Goal: Task Accomplishment & Management: Manage account settings

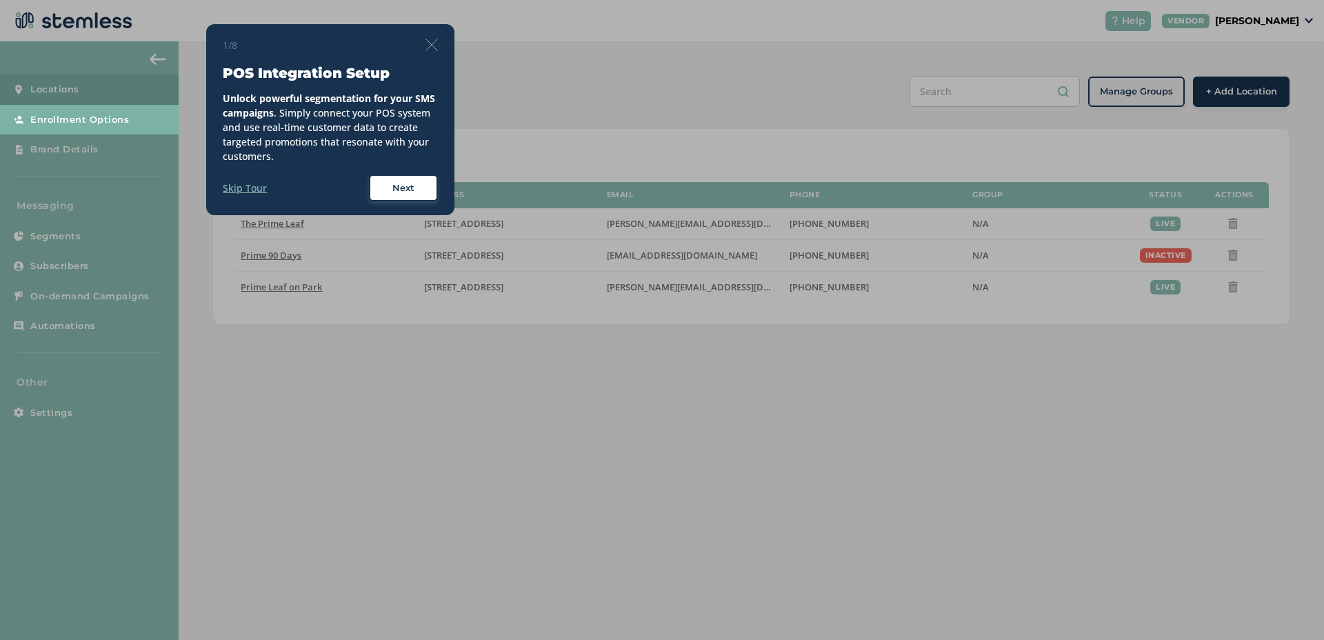
click at [434, 43] on img at bounding box center [431, 45] width 12 height 12
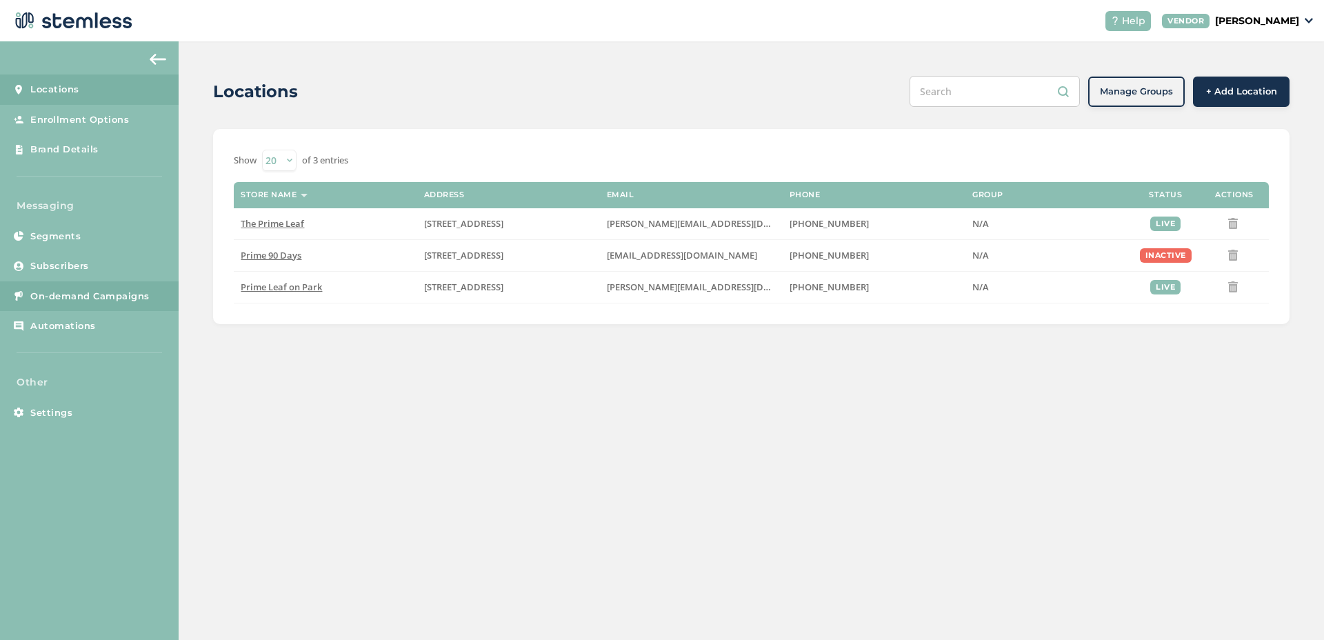
click at [134, 290] on span "On-demand Campaigns" at bounding box center [89, 297] width 119 height 14
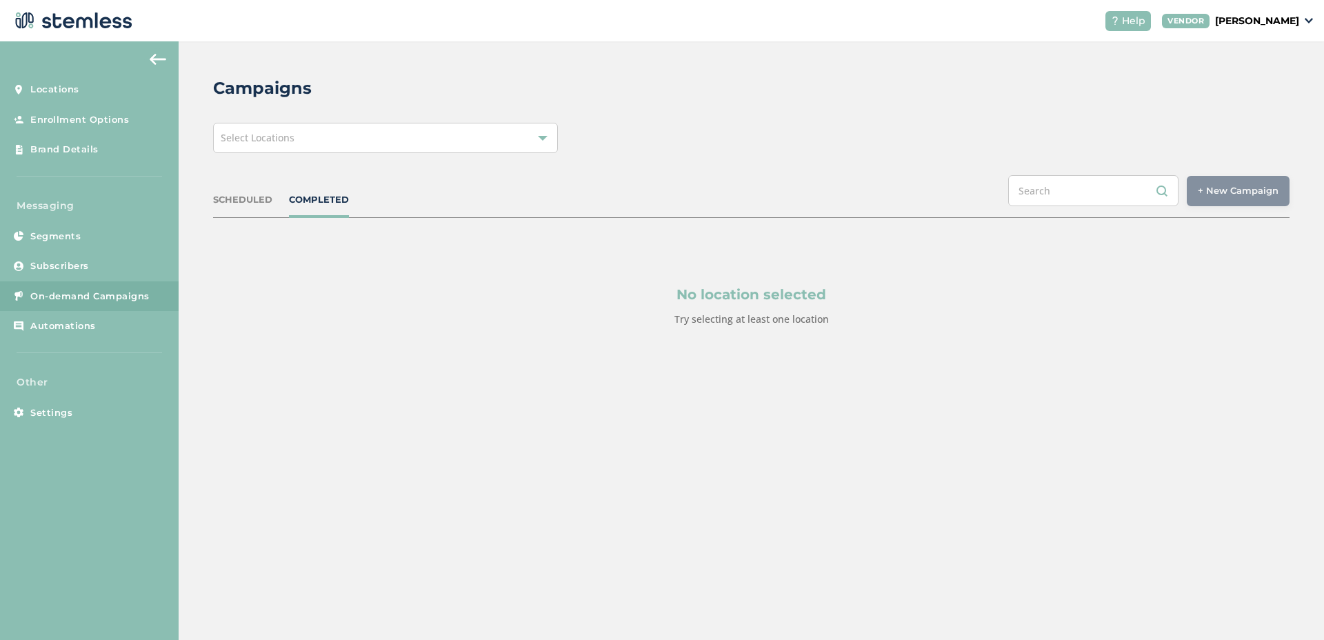
click at [299, 142] on div "Select Locations" at bounding box center [385, 138] width 345 height 30
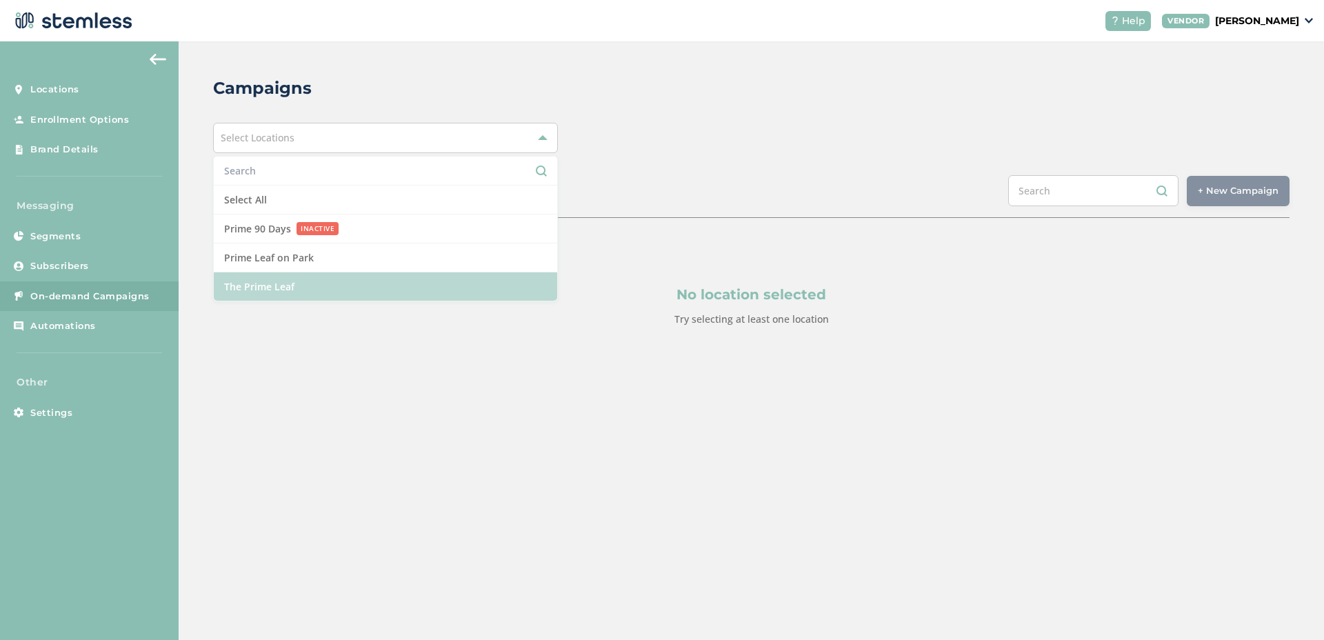
click at [286, 288] on li "The Prime Leaf" at bounding box center [385, 286] width 343 height 28
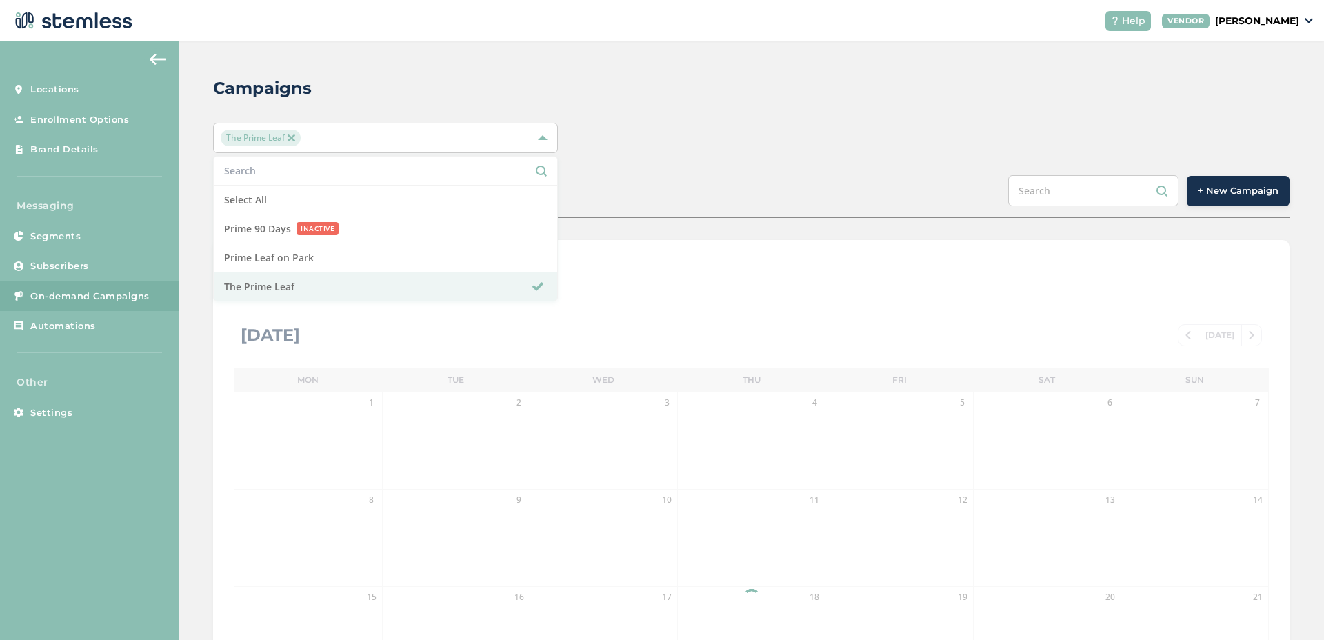
click at [1198, 194] on span "+ New Campaign" at bounding box center [1238, 191] width 81 height 14
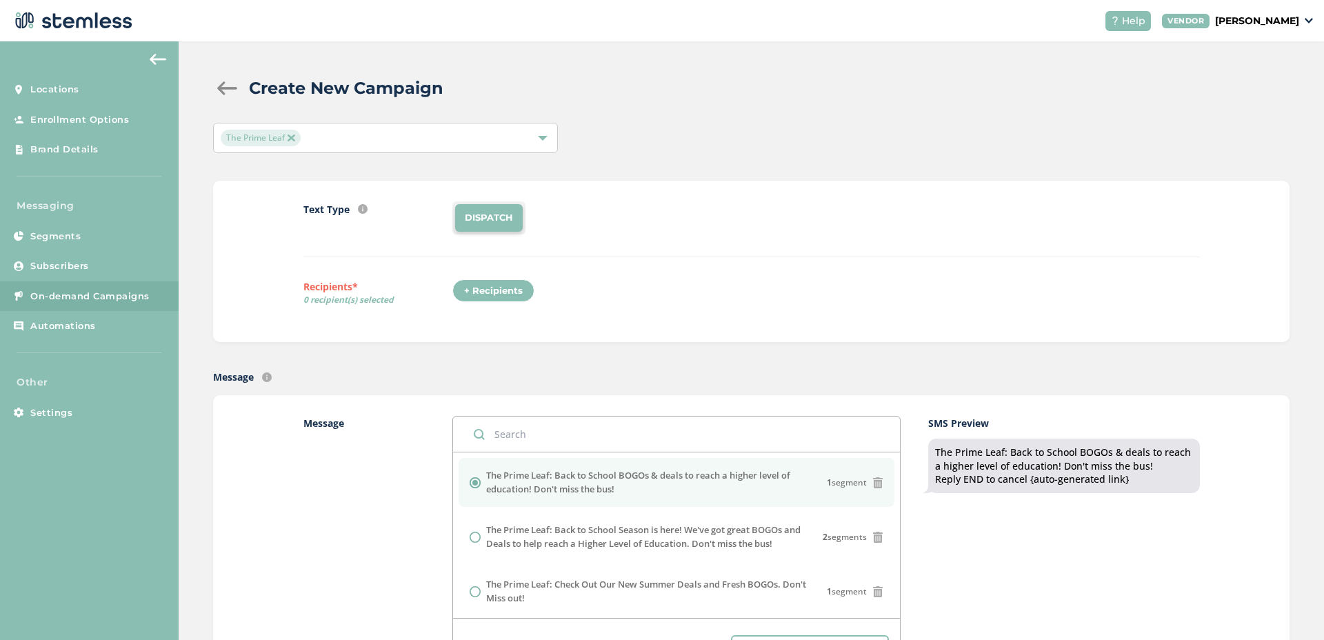
click at [499, 294] on div "+ Recipients" at bounding box center [493, 290] width 82 height 23
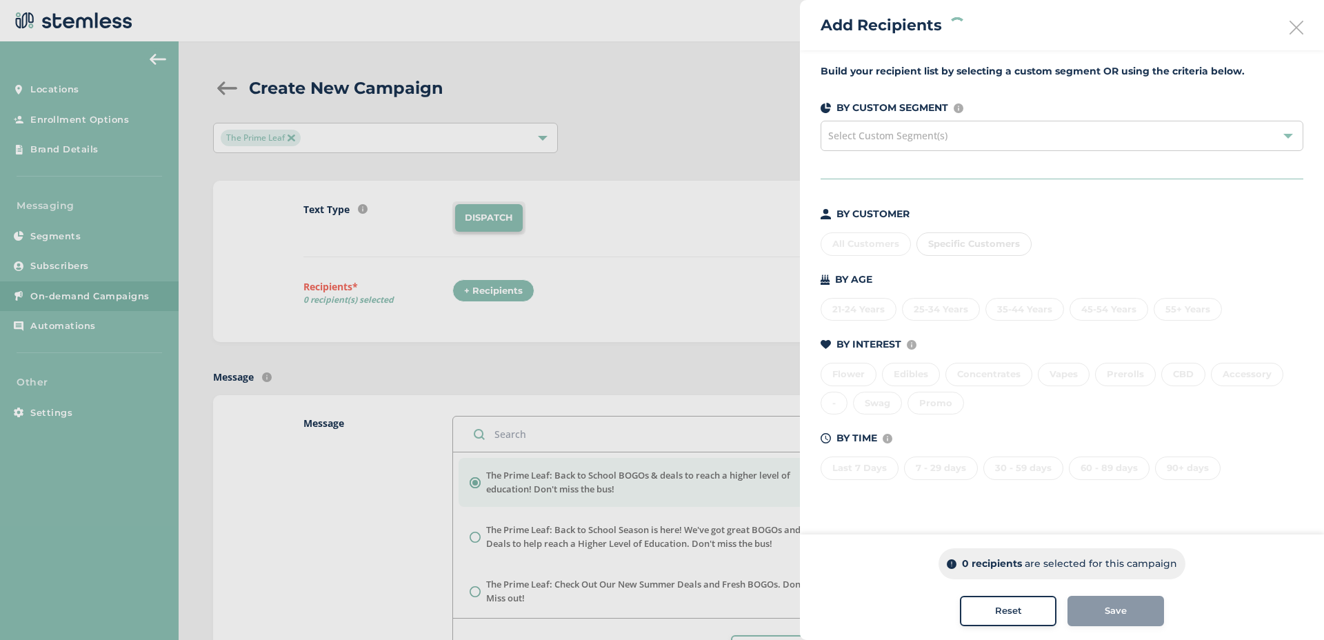
click at [913, 374] on div "Flower Edibles Concentrates Vapes Prerolls CBD Accessory - Swag Promo" at bounding box center [1062, 385] width 483 height 57
click at [905, 148] on div "Select Custom Segment(s)" at bounding box center [1062, 136] width 483 height 30
click at [876, 240] on div "All Customers" at bounding box center [866, 243] width 90 height 23
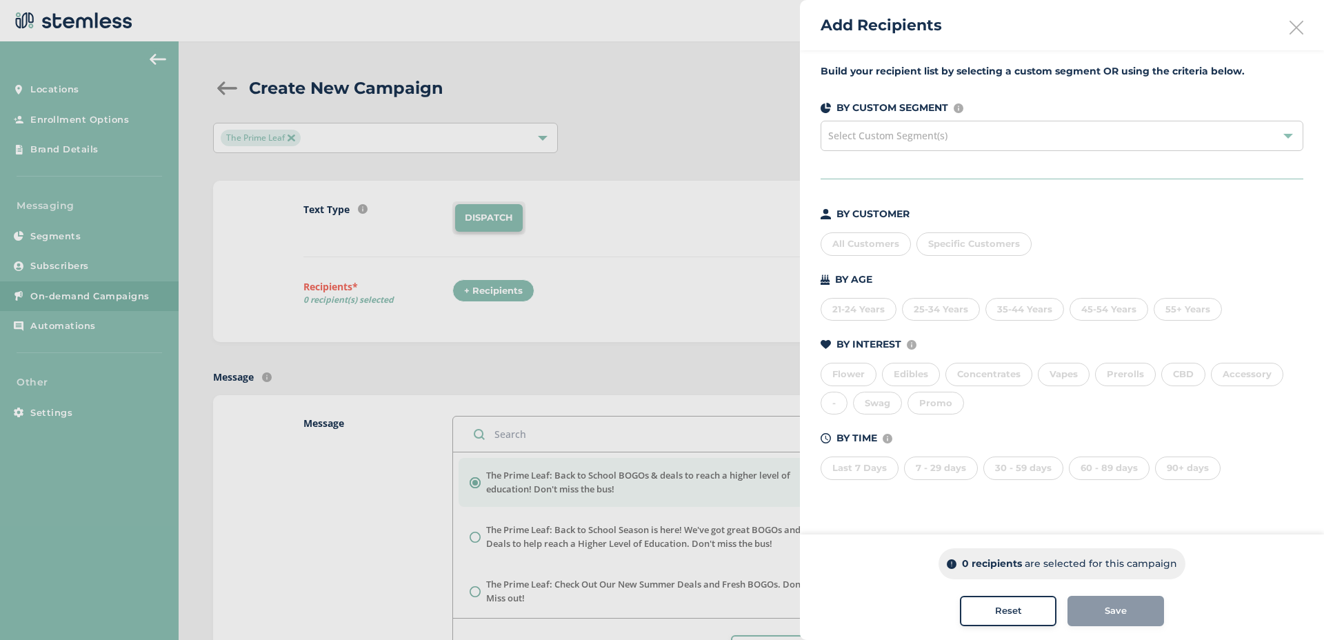
click at [958, 234] on div "Specific Customers" at bounding box center [973, 243] width 115 height 23
click at [954, 266] on input "text" at bounding box center [1054, 272] width 254 height 14
type input "k"
type input "[PERSON_NAME]"
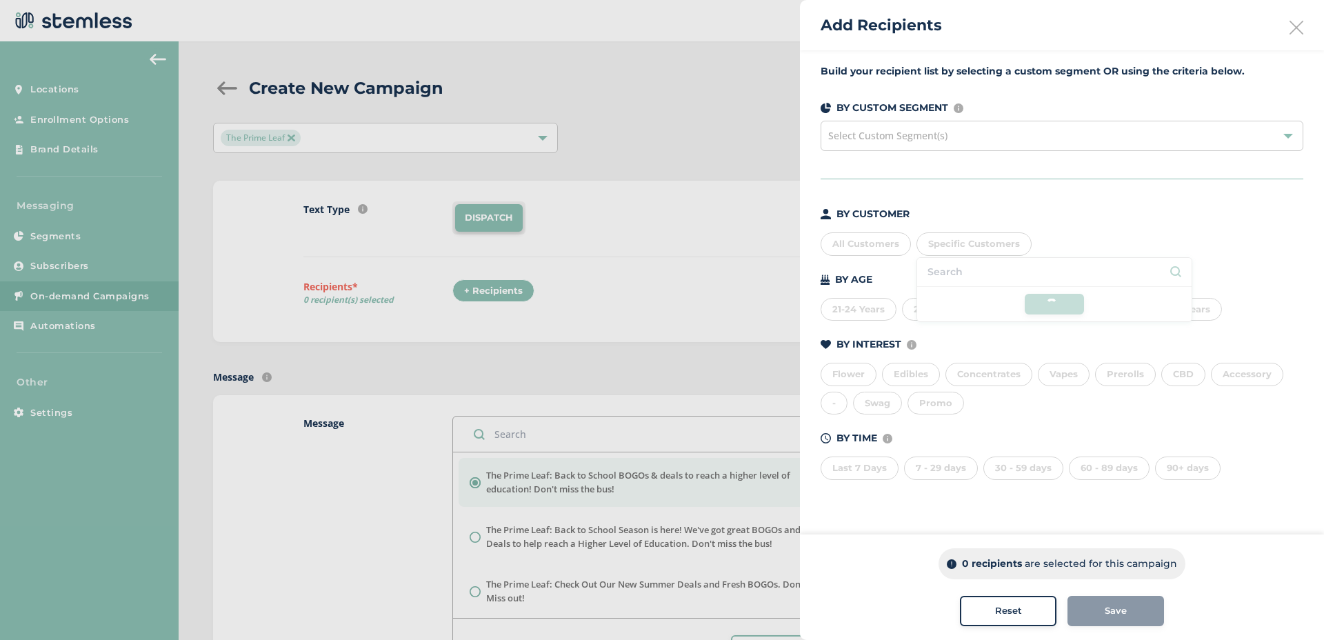
click at [934, 396] on div "Promo" at bounding box center [935, 403] width 57 height 23
click at [1073, 368] on div "Vapes" at bounding box center [1064, 374] width 52 height 23
click at [1003, 602] on button "Reset" at bounding box center [1008, 611] width 97 height 30
click at [1298, 29] on icon at bounding box center [1296, 28] width 14 height 14
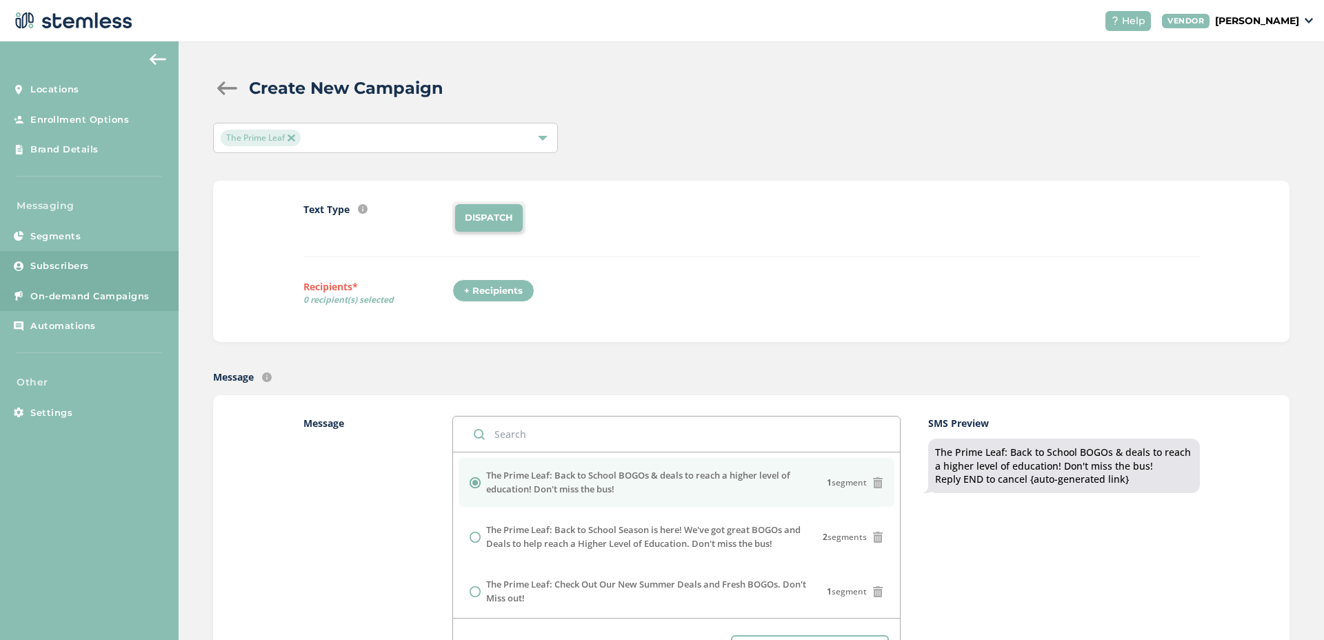
click at [134, 261] on link "Subscribers" at bounding box center [89, 266] width 179 height 30
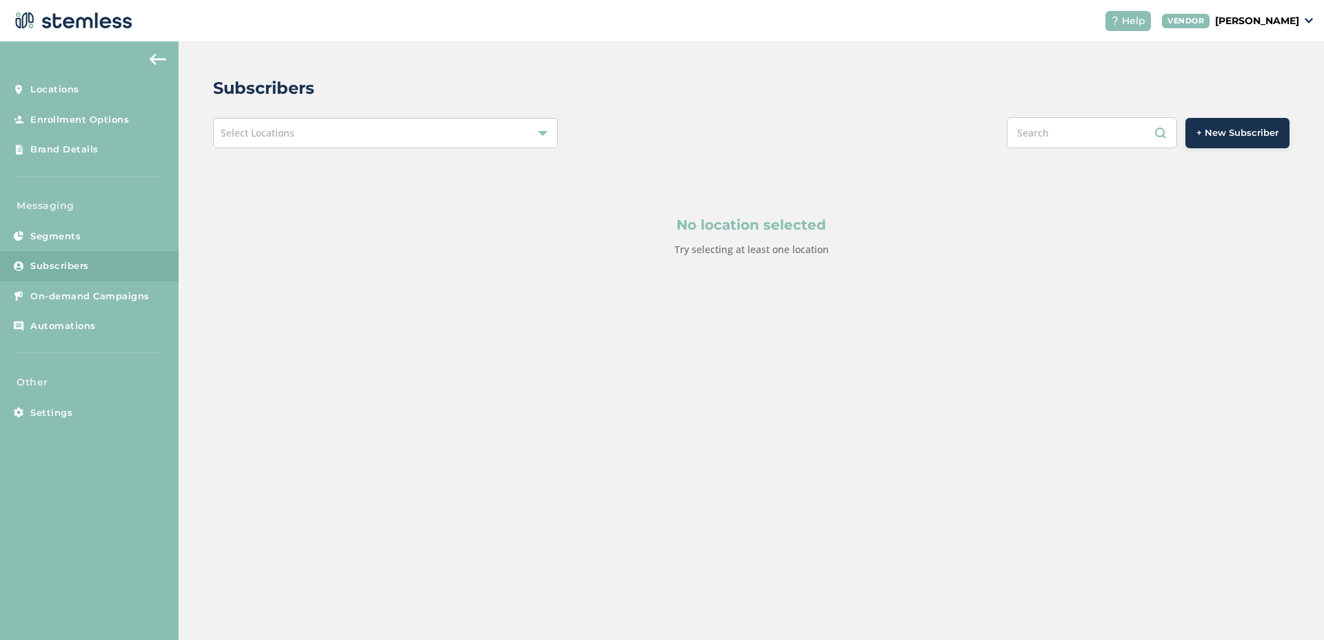
click at [441, 140] on div "Select Locations" at bounding box center [385, 133] width 345 height 30
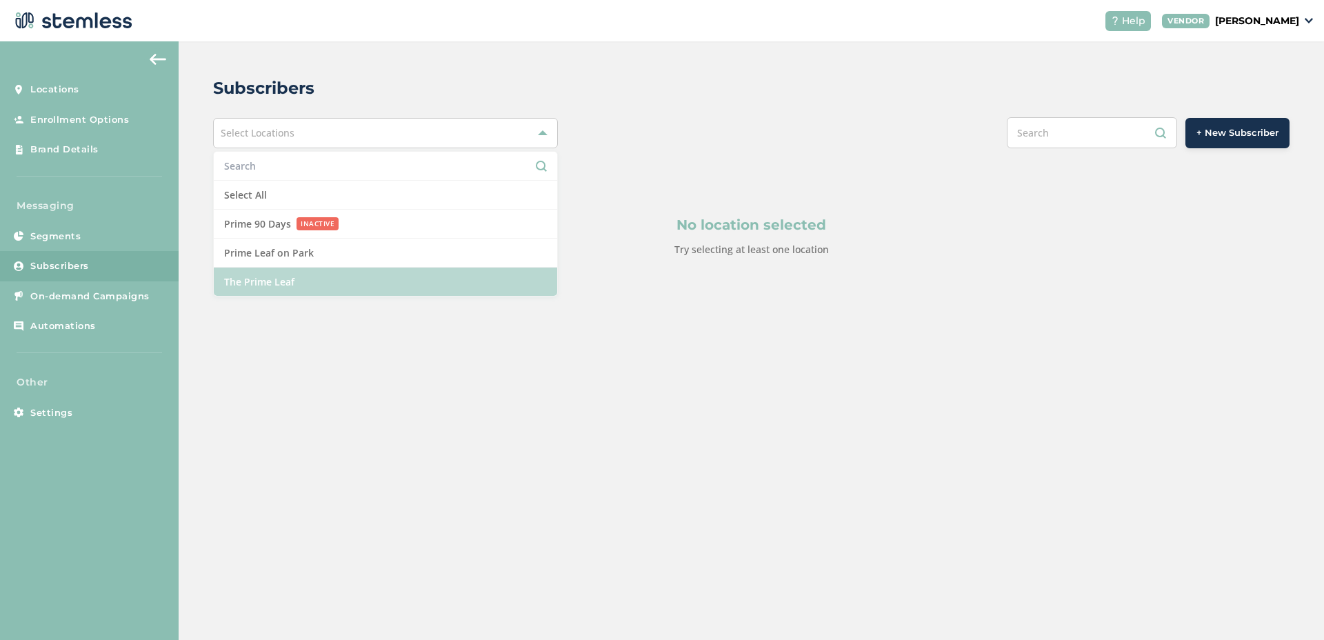
drag, startPoint x: 328, startPoint y: 265, endPoint x: 324, endPoint y: 274, distance: 9.0
click at [324, 274] on ul "Select All Prime 90 Days INACTIVE Prime Leaf on Park The Prime Leaf" at bounding box center [385, 223] width 345 height 145
click at [324, 274] on li "The Prime Leaf" at bounding box center [385, 282] width 343 height 28
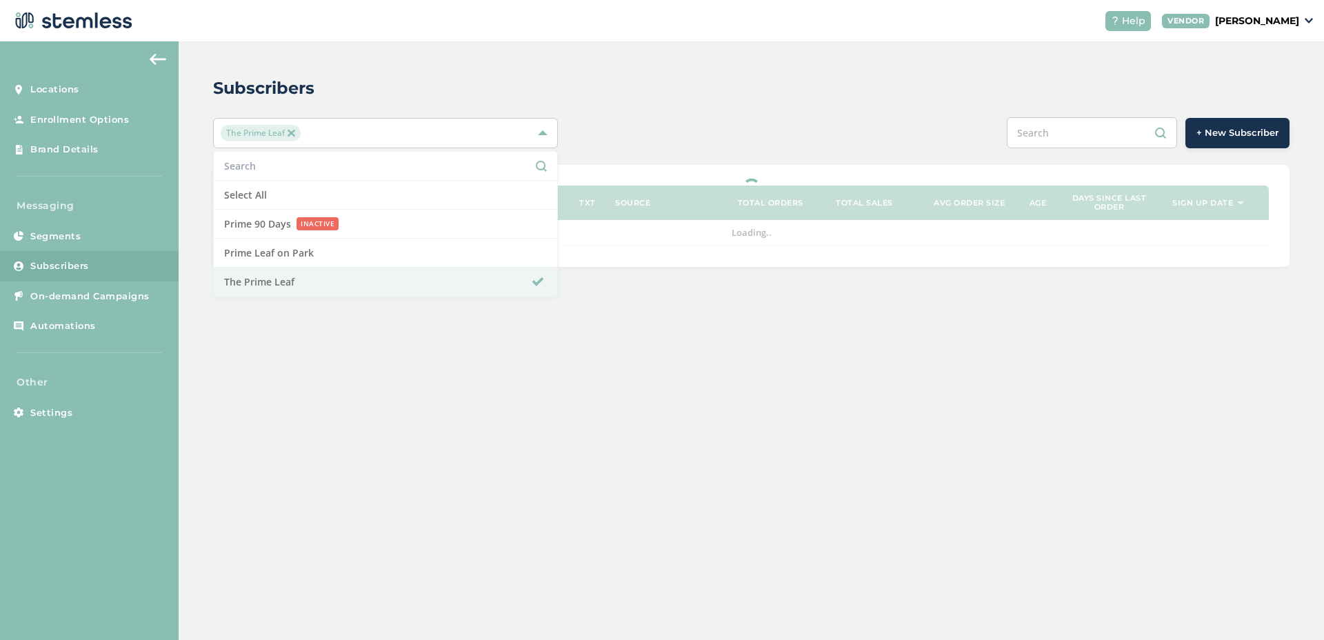
click at [823, 114] on div "Subscribers The Prime Leaf Select All Prime 90 Days INACTIVE Prime Leaf on Park…" at bounding box center [751, 171] width 1145 height 260
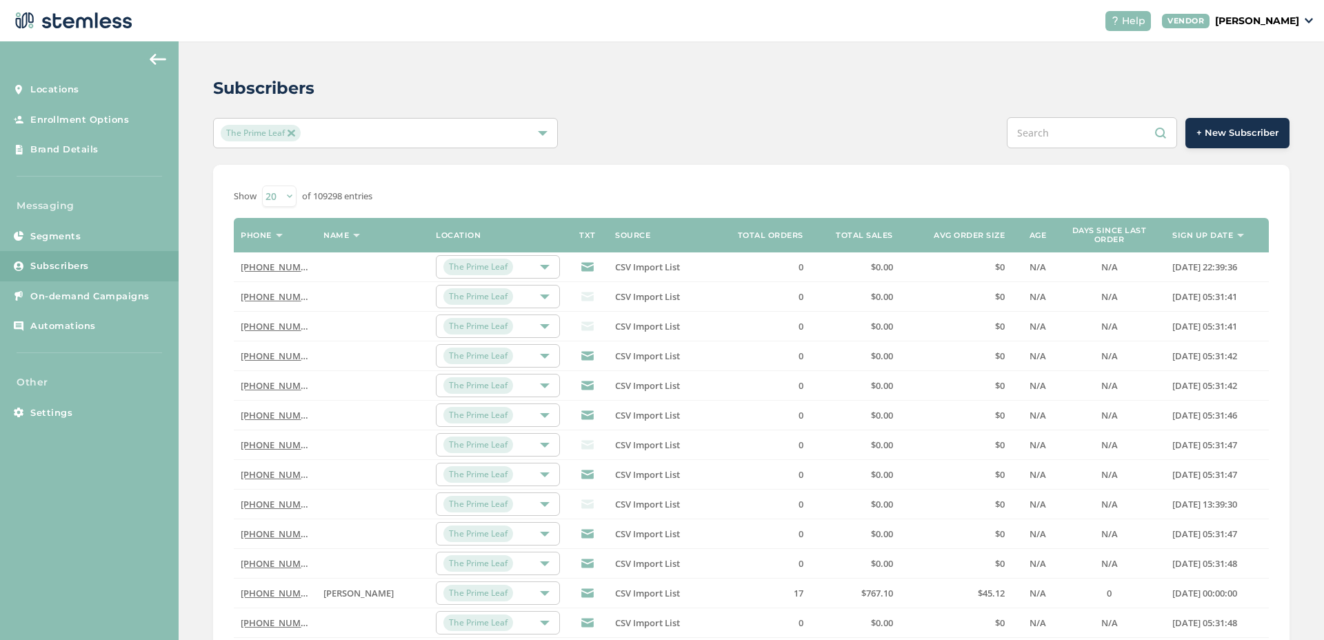
click at [1198, 237] on label "Sign up date" at bounding box center [1202, 235] width 61 height 9
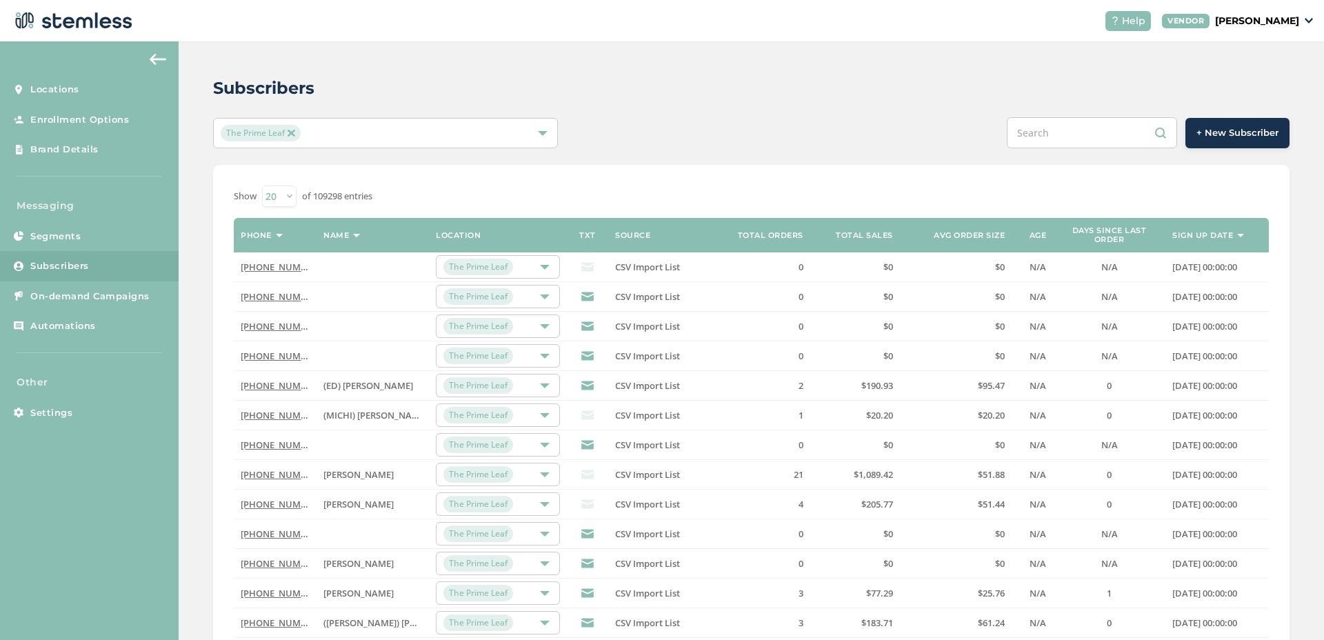
click at [1187, 234] on label "Sign up date" at bounding box center [1202, 235] width 61 height 9
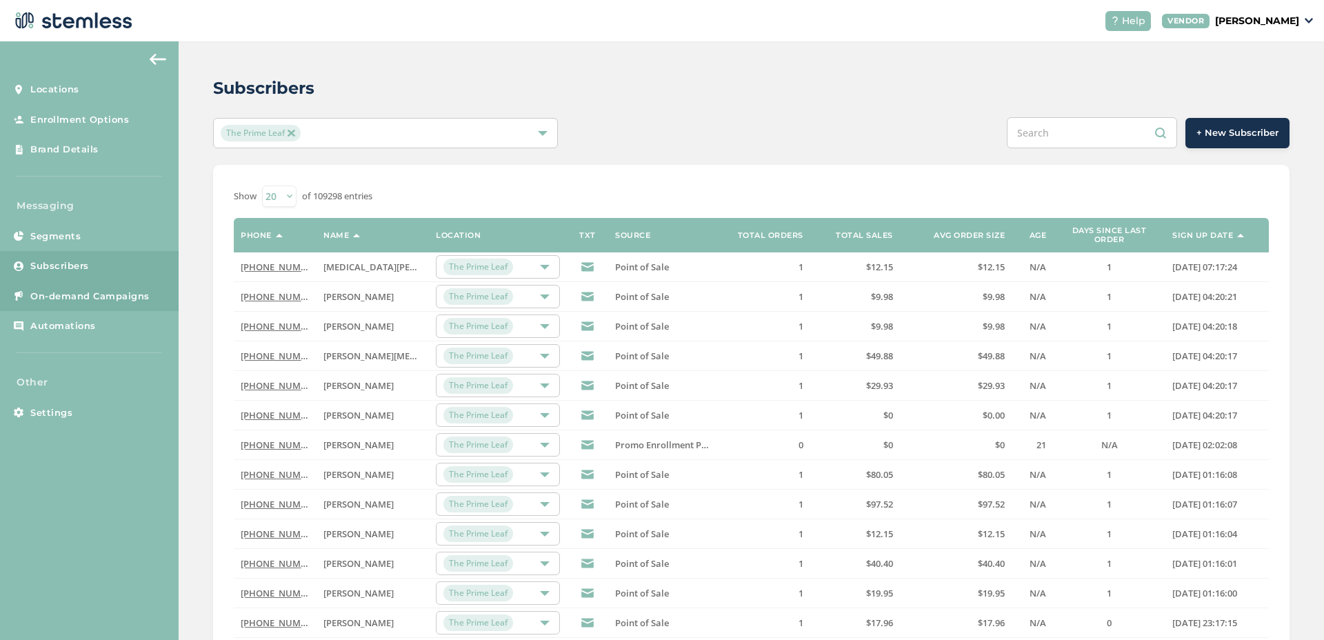
click at [139, 293] on span "On-demand Campaigns" at bounding box center [89, 297] width 119 height 14
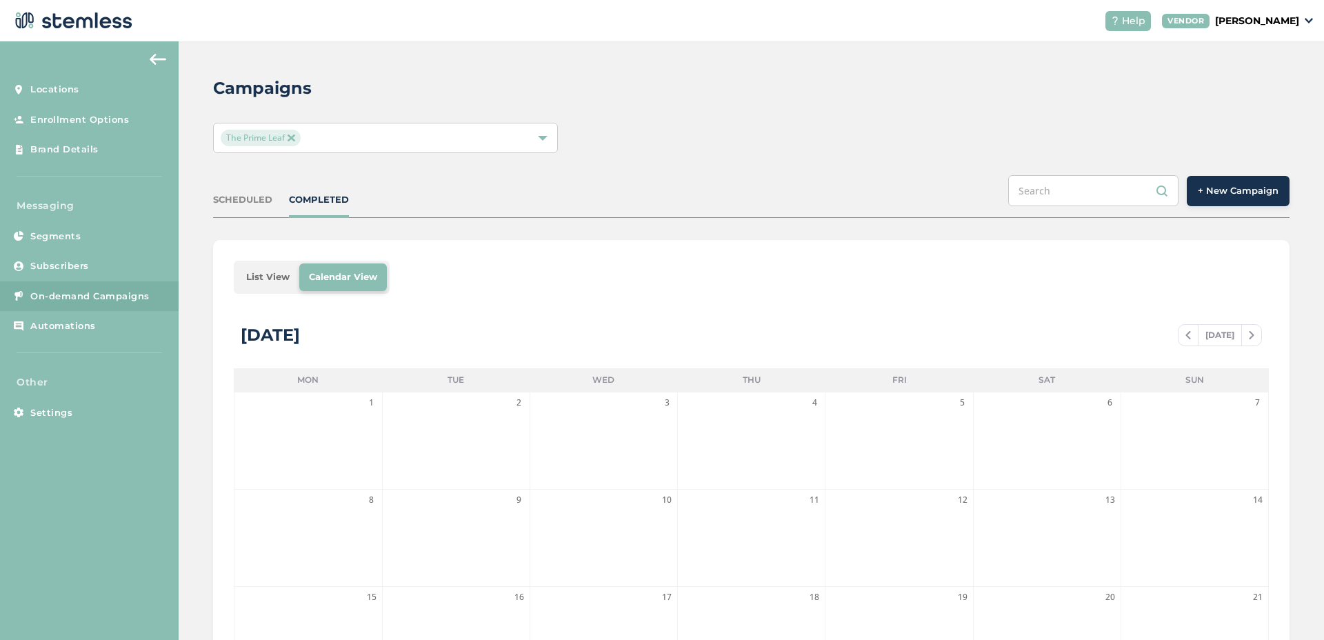
click at [1199, 195] on span "+ New Campaign" at bounding box center [1238, 191] width 81 height 14
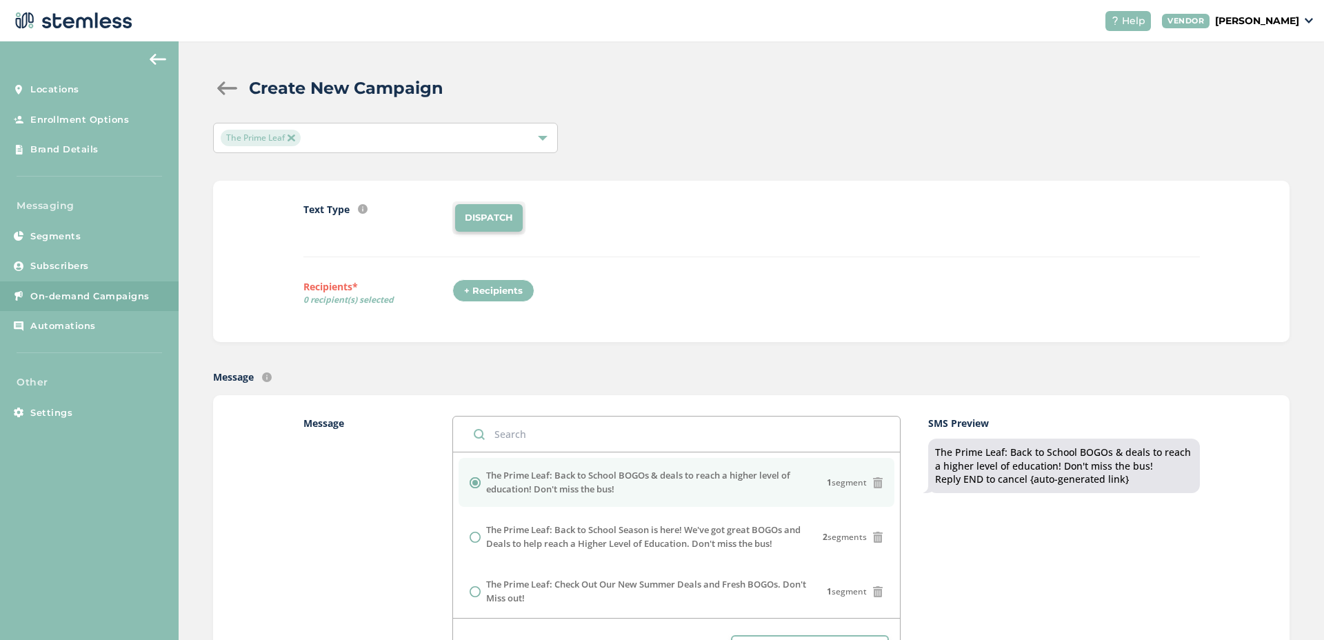
click at [517, 283] on div "+ Recipients" at bounding box center [493, 290] width 82 height 23
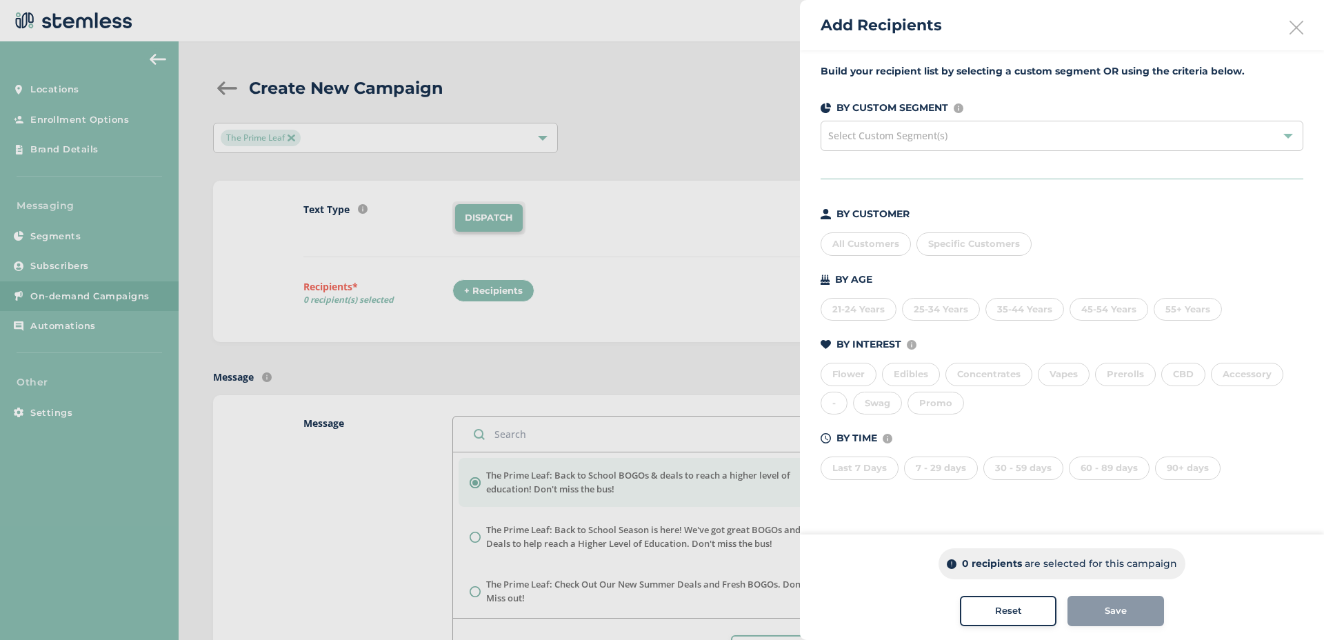
click at [952, 245] on span "Specific Customers" at bounding box center [974, 243] width 92 height 11
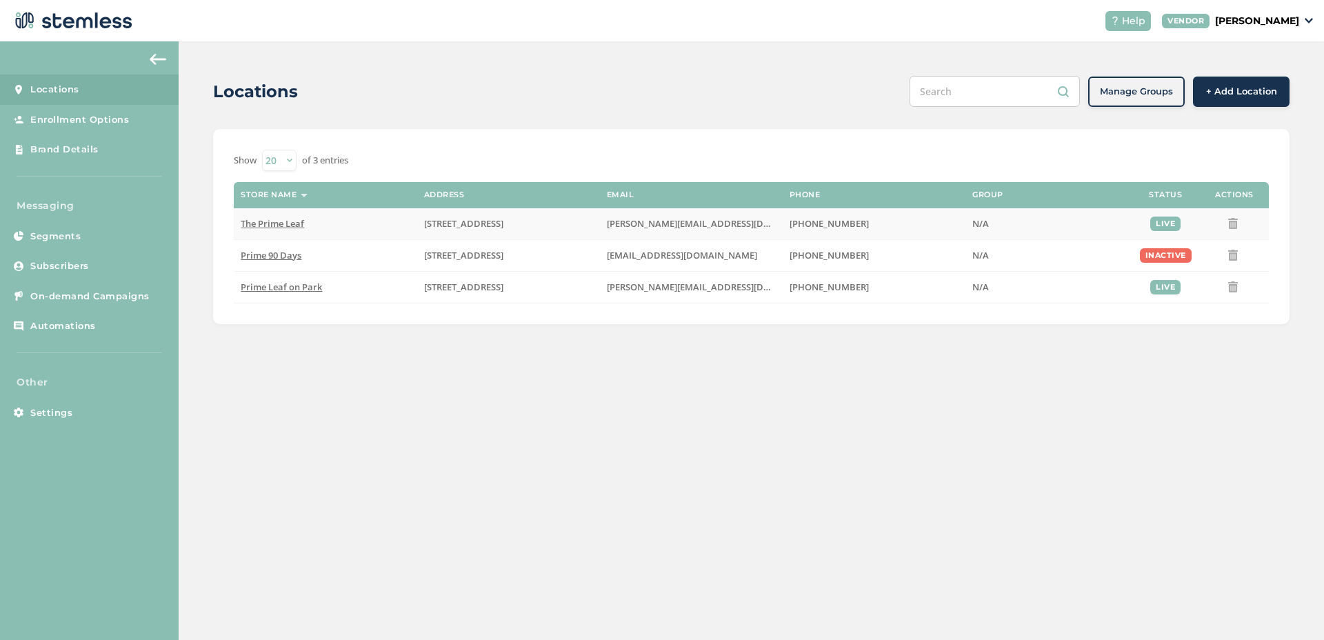
click at [290, 223] on span "The Prime Leaf" at bounding box center [272, 223] width 63 height 12
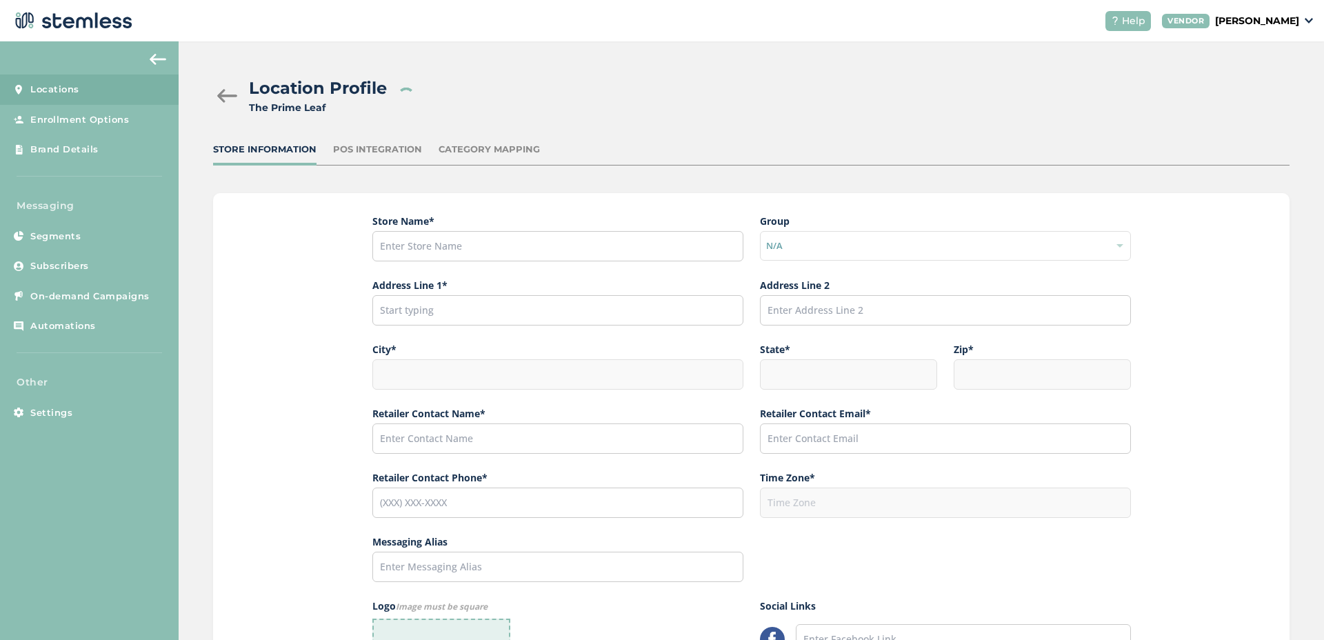
type input "The Prime Leaf"
type input "[STREET_ADDRESS]"
type input "Tucson"
type input "AZ"
type input "85712"
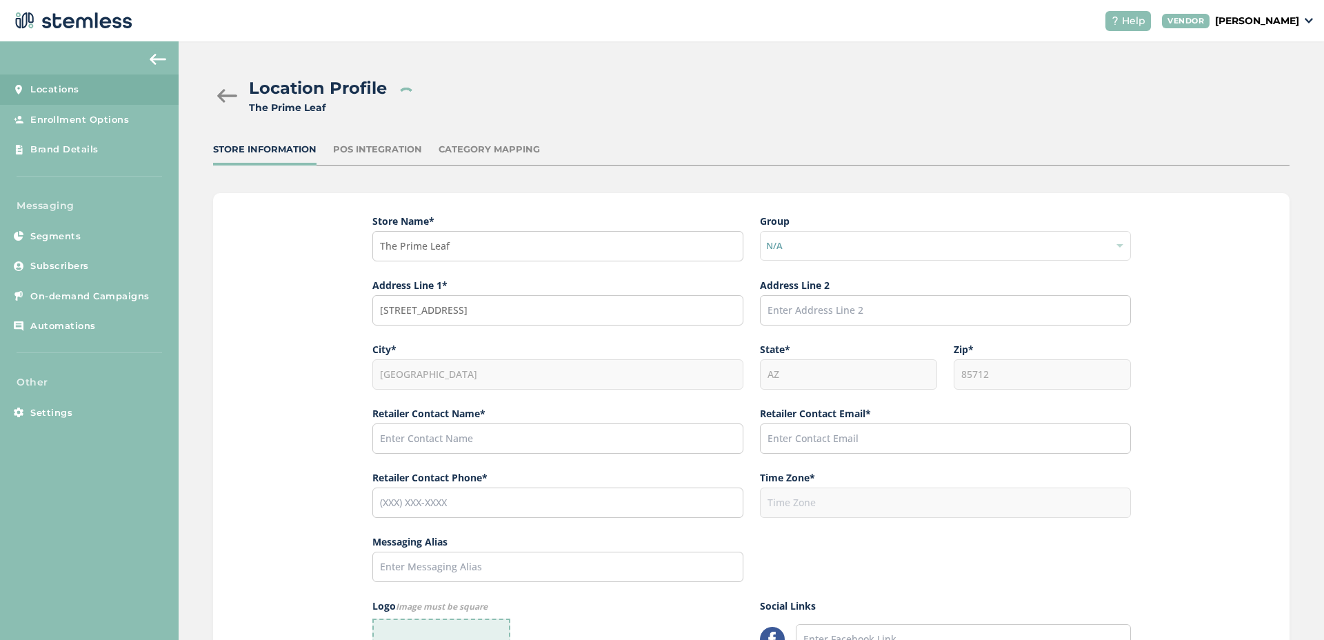
type input "John Jameson"
type input "[PERSON_NAME][EMAIL_ADDRESS][DOMAIN_NAME]"
type input "[PHONE_NUMBER]"
type input "America/Phoenix"
type input "The Prime Leaf"
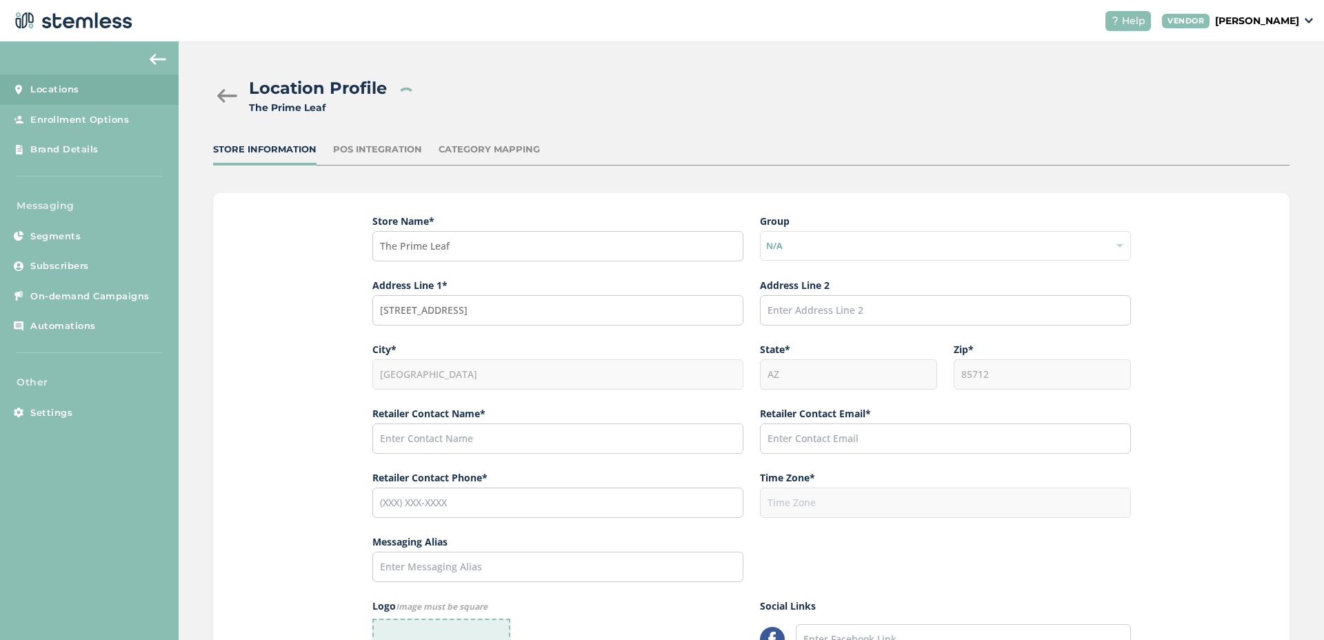
type input "https://www.facebook.com/primeleaftucson"
type input "https://www.instagram.com/primeleaftucson"
click at [238, 92] on div at bounding box center [227, 96] width 28 height 14
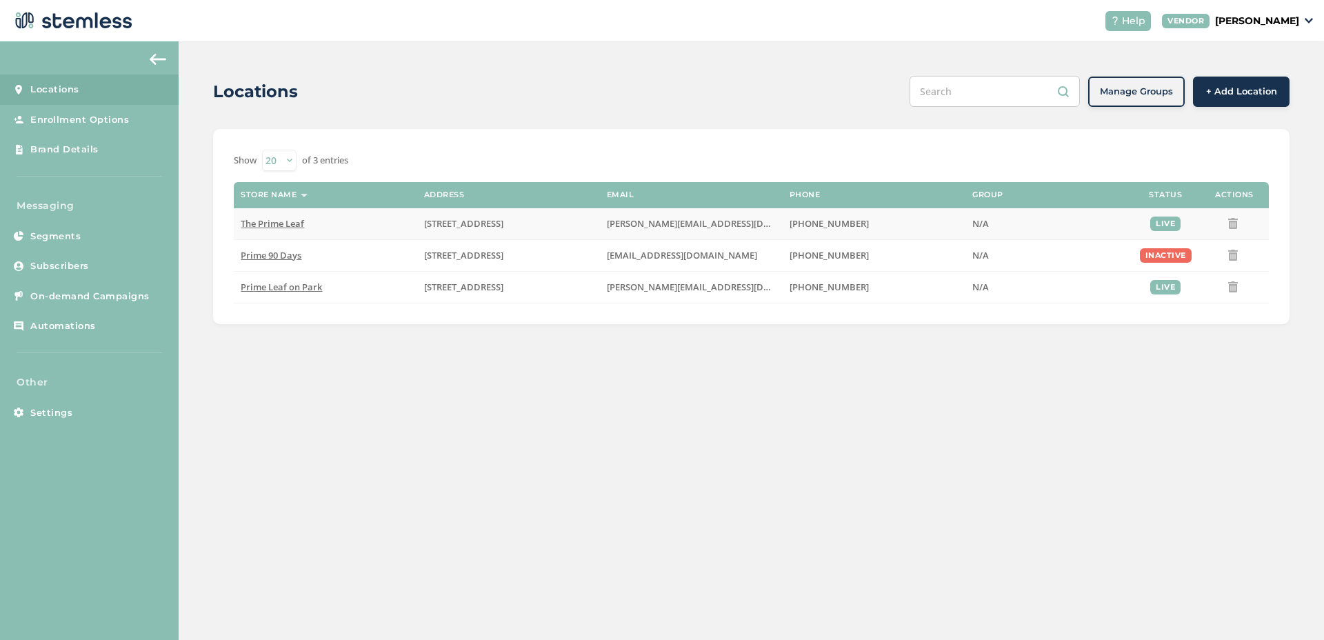
click at [278, 222] on span "The Prime Leaf" at bounding box center [272, 223] width 63 height 12
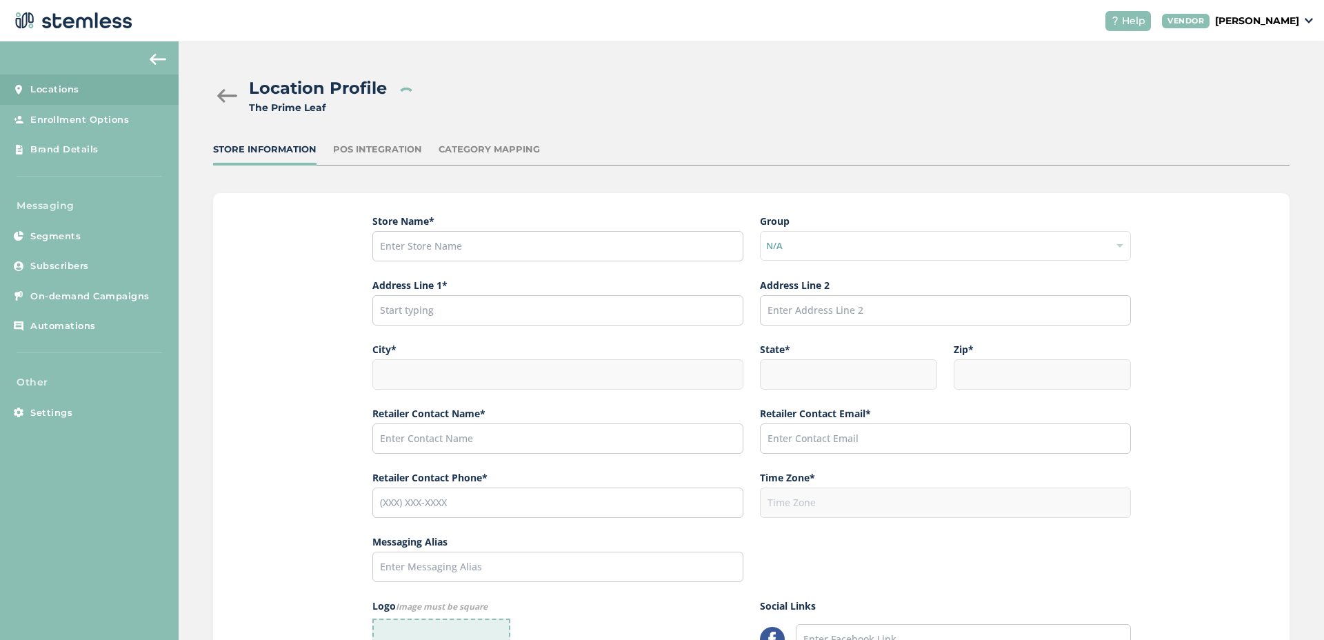
type input "The Prime Leaf"
type input "[STREET_ADDRESS]"
type input "Tucson"
type input "AZ"
type input "85712"
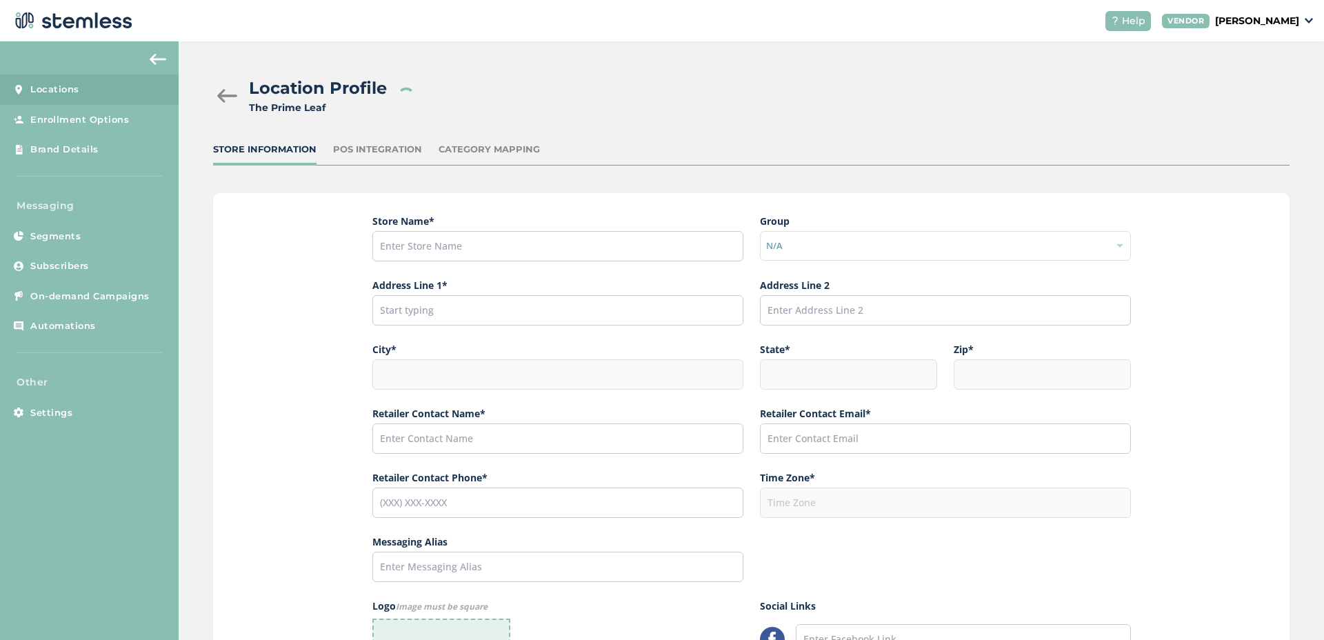
type input "John Jameson"
type input "[PERSON_NAME][EMAIL_ADDRESS][DOMAIN_NAME]"
type input "[PHONE_NUMBER]"
type input "America/Phoenix"
type input "The Prime Leaf"
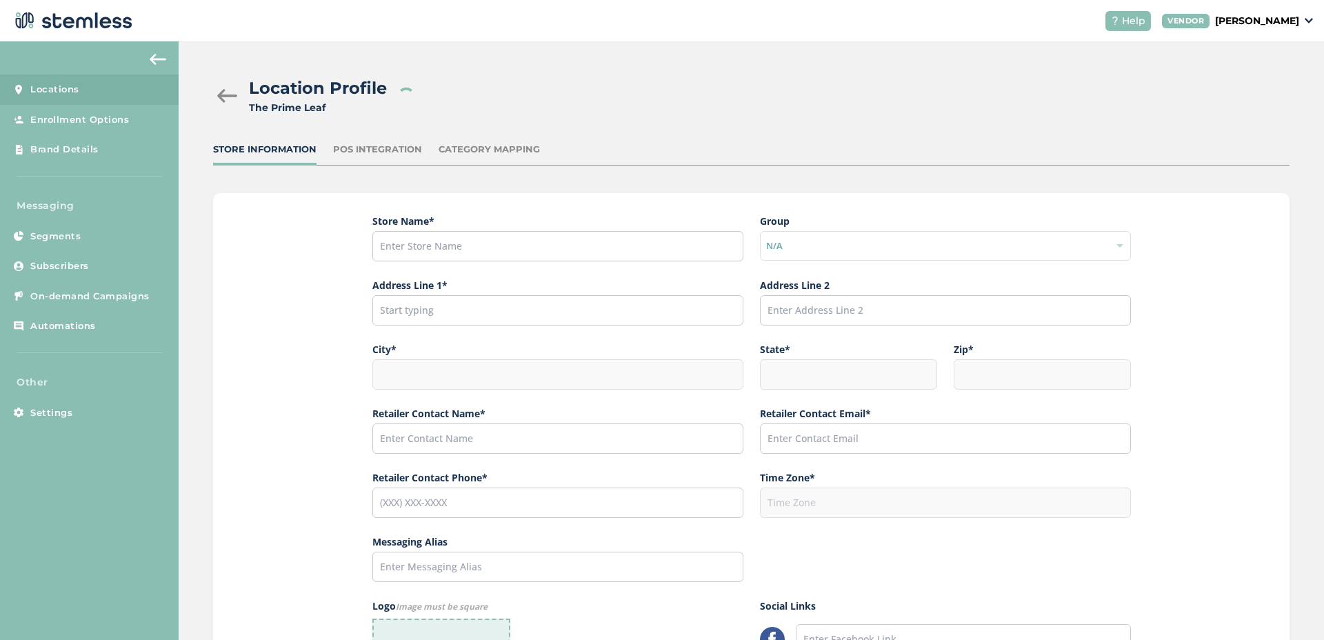
type input "https://www.facebook.com/primeleaftucson"
type input "https://www.instagram.com/primeleaftucson"
